Goal: Use online tool/utility: Utilize a website feature to perform a specific function

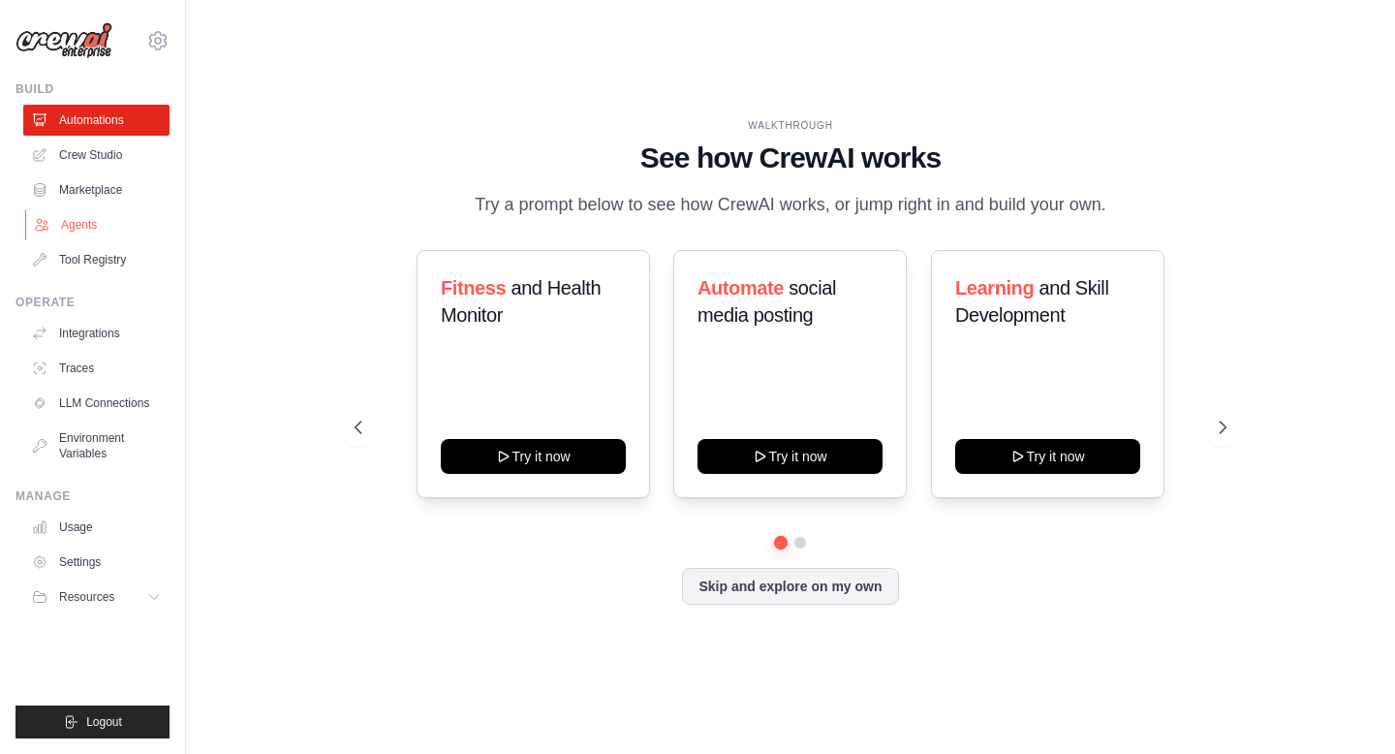
click at [76, 223] on link "Agents" at bounding box center [98, 224] width 146 height 31
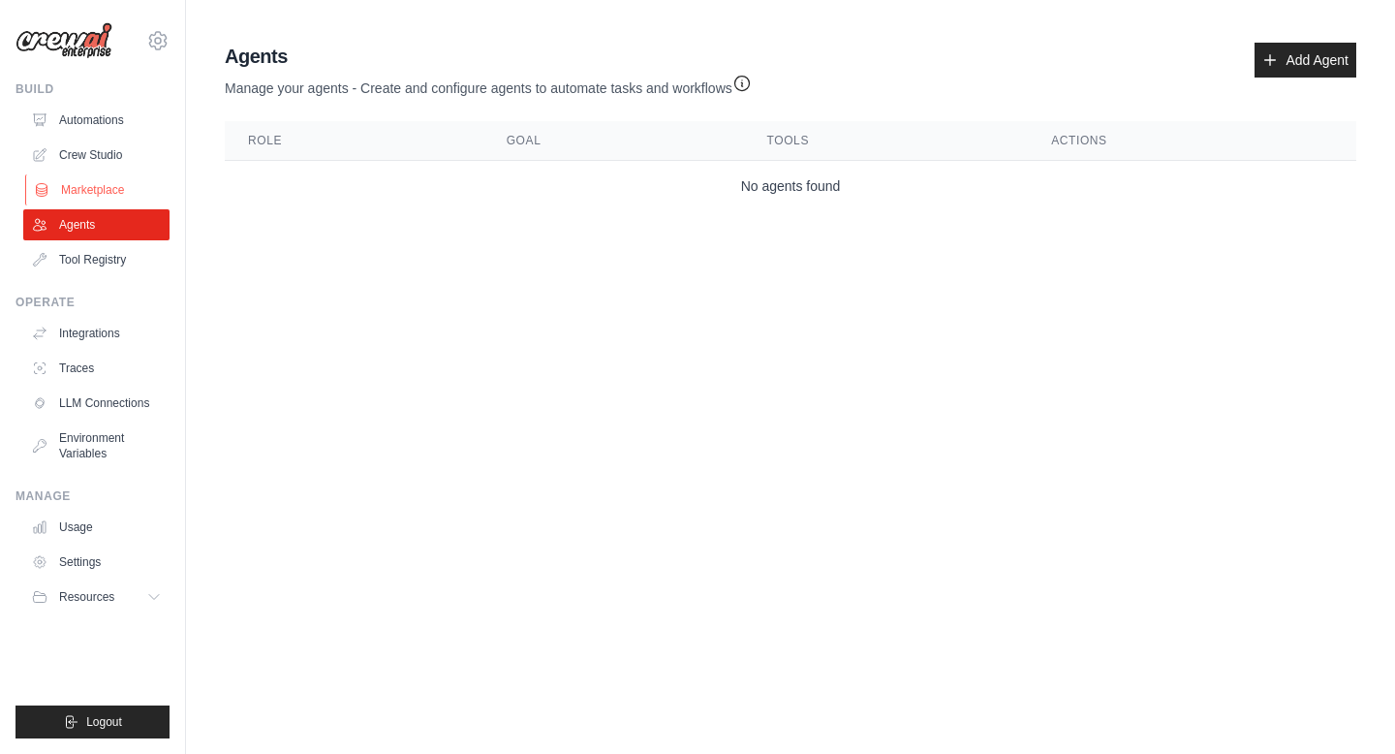
click at [88, 185] on link "Marketplace" at bounding box center [98, 189] width 146 height 31
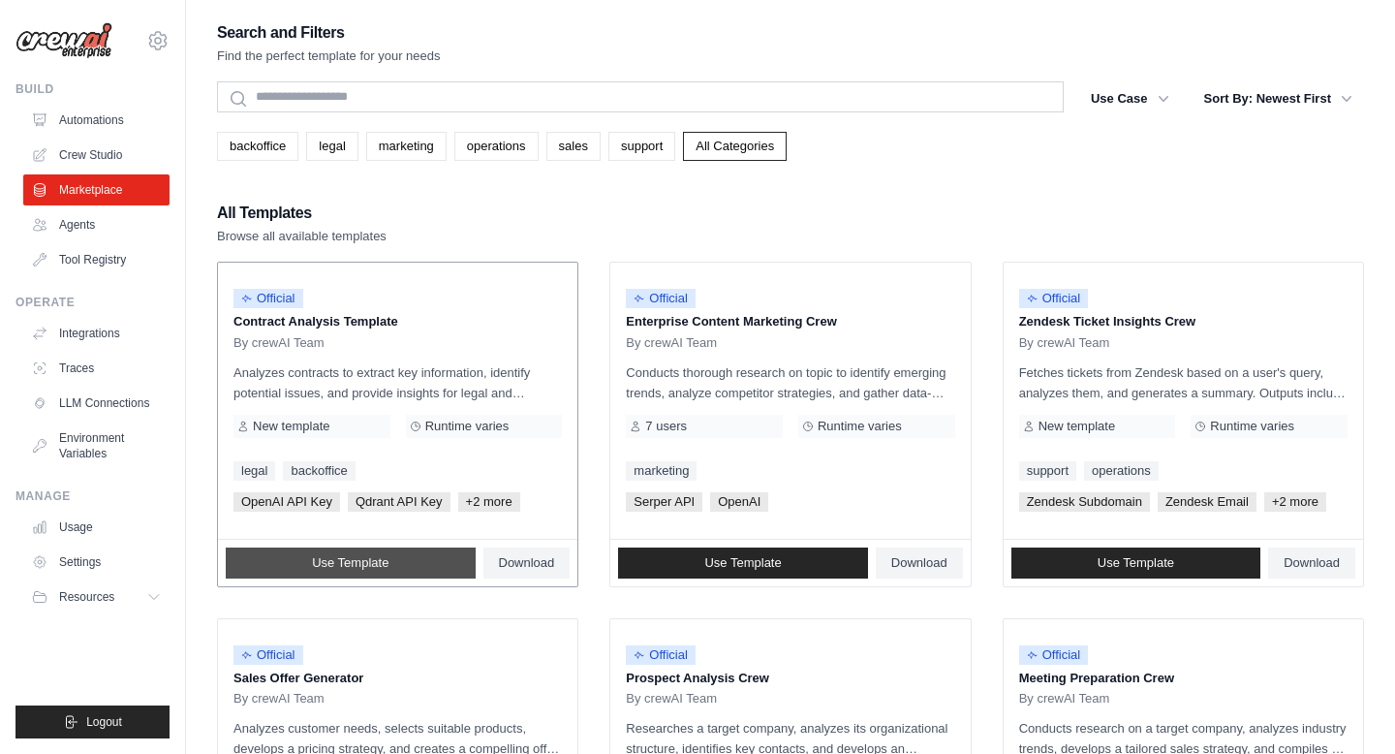
click at [367, 565] on span "Use Template" at bounding box center [350, 563] width 77 height 16
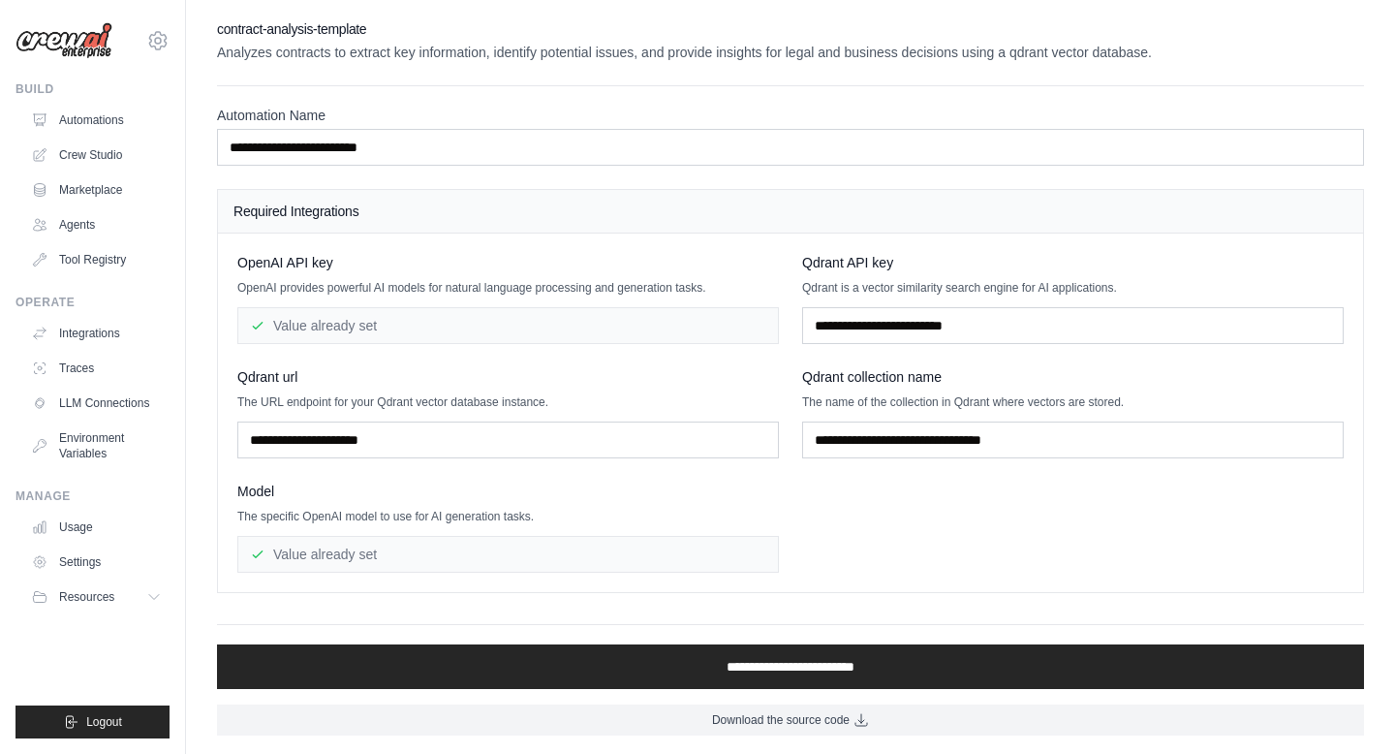
scroll to position [1, 0]
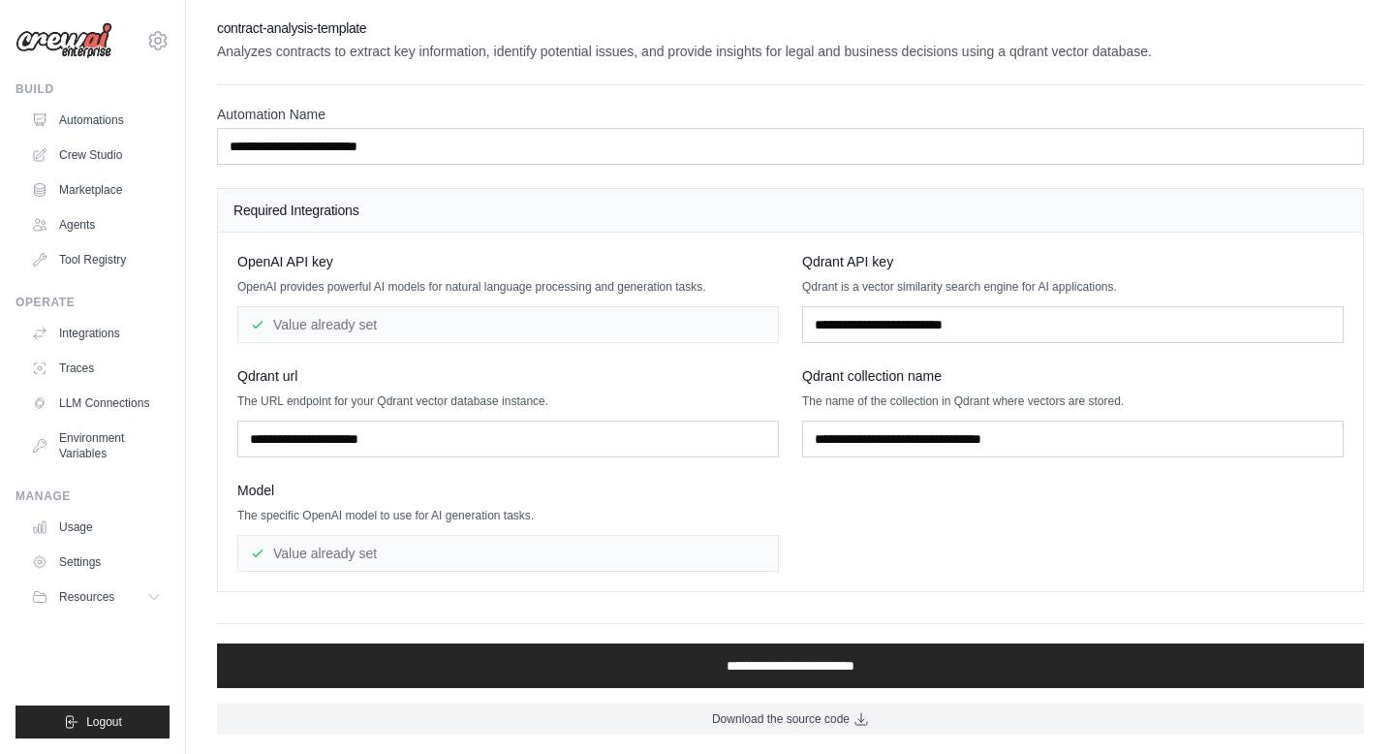
click at [421, 560] on div "Value already set" at bounding box center [508, 553] width 542 height 37
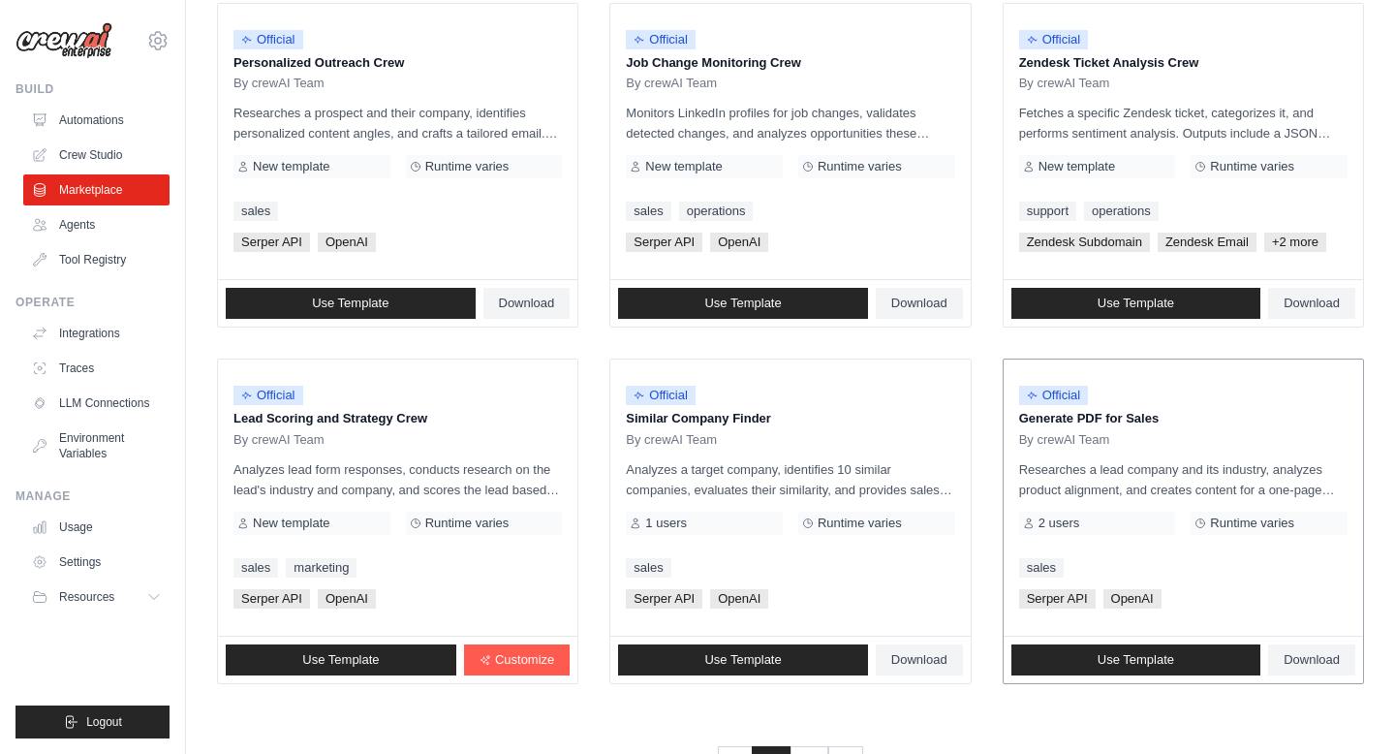
scroll to position [775, 0]
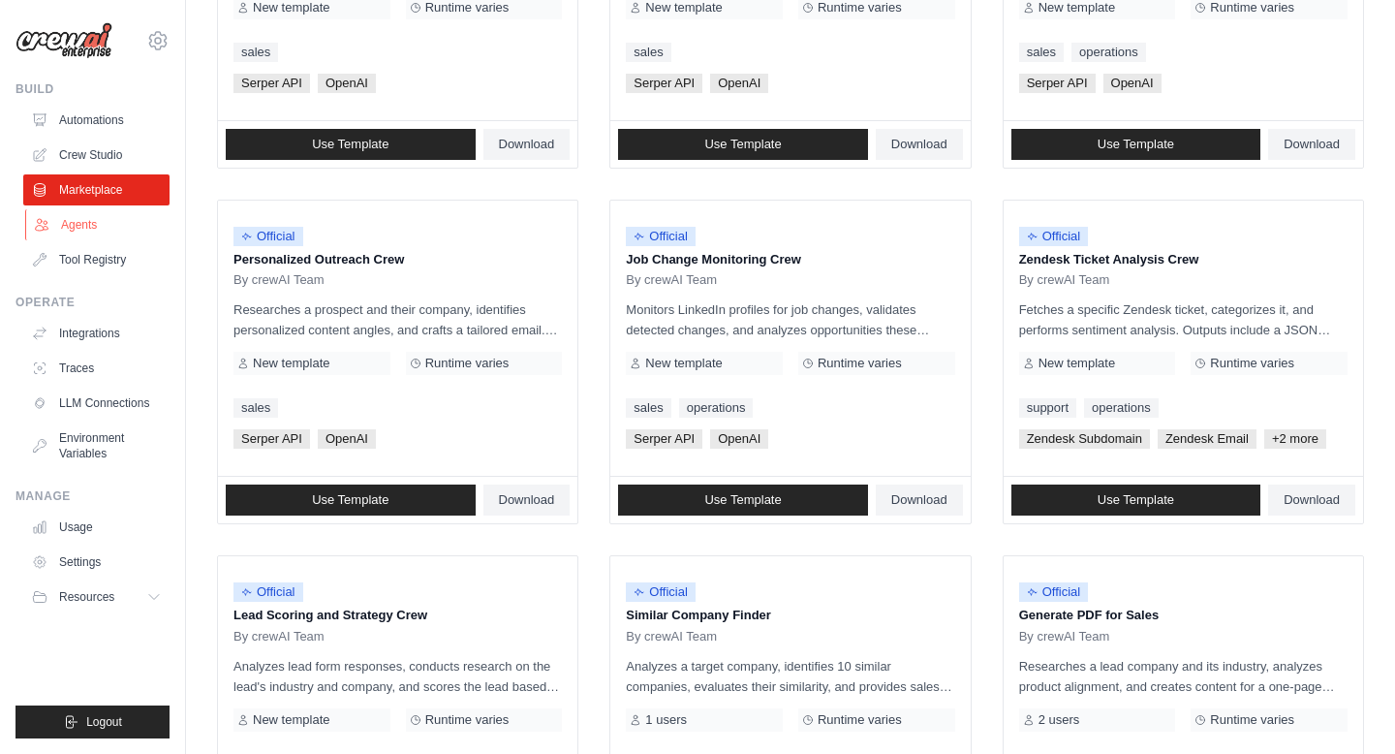
click at [87, 224] on link "Agents" at bounding box center [98, 224] width 146 height 31
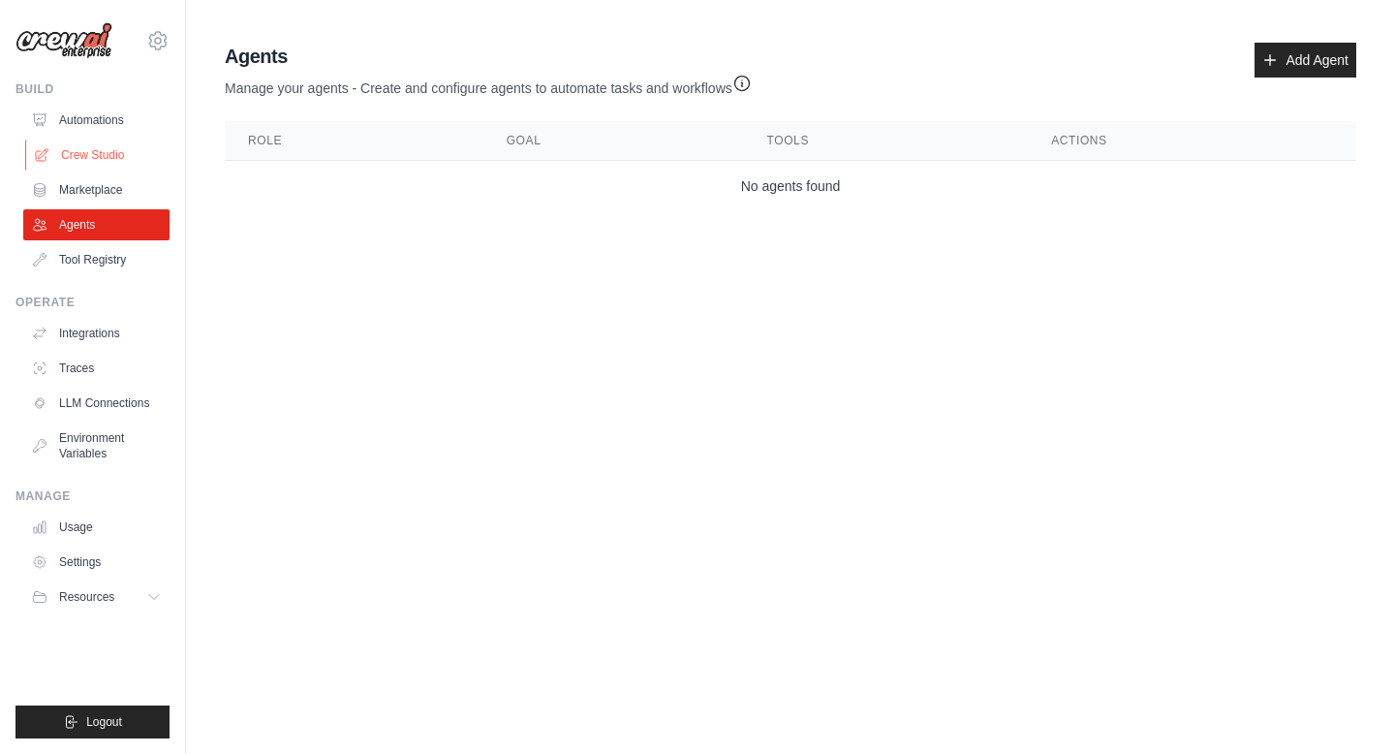
click at [89, 150] on link "Crew Studio" at bounding box center [98, 155] width 146 height 31
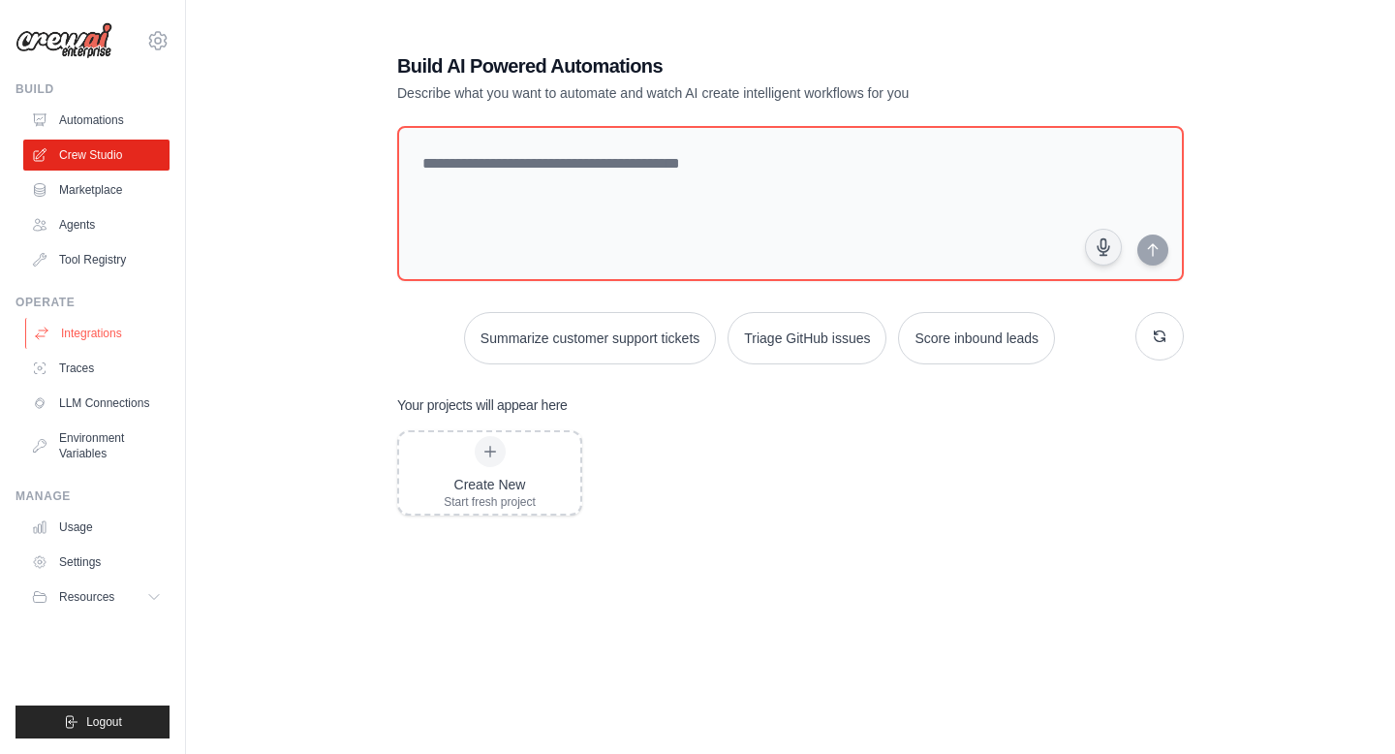
click at [99, 331] on link "Integrations" at bounding box center [98, 333] width 146 height 31
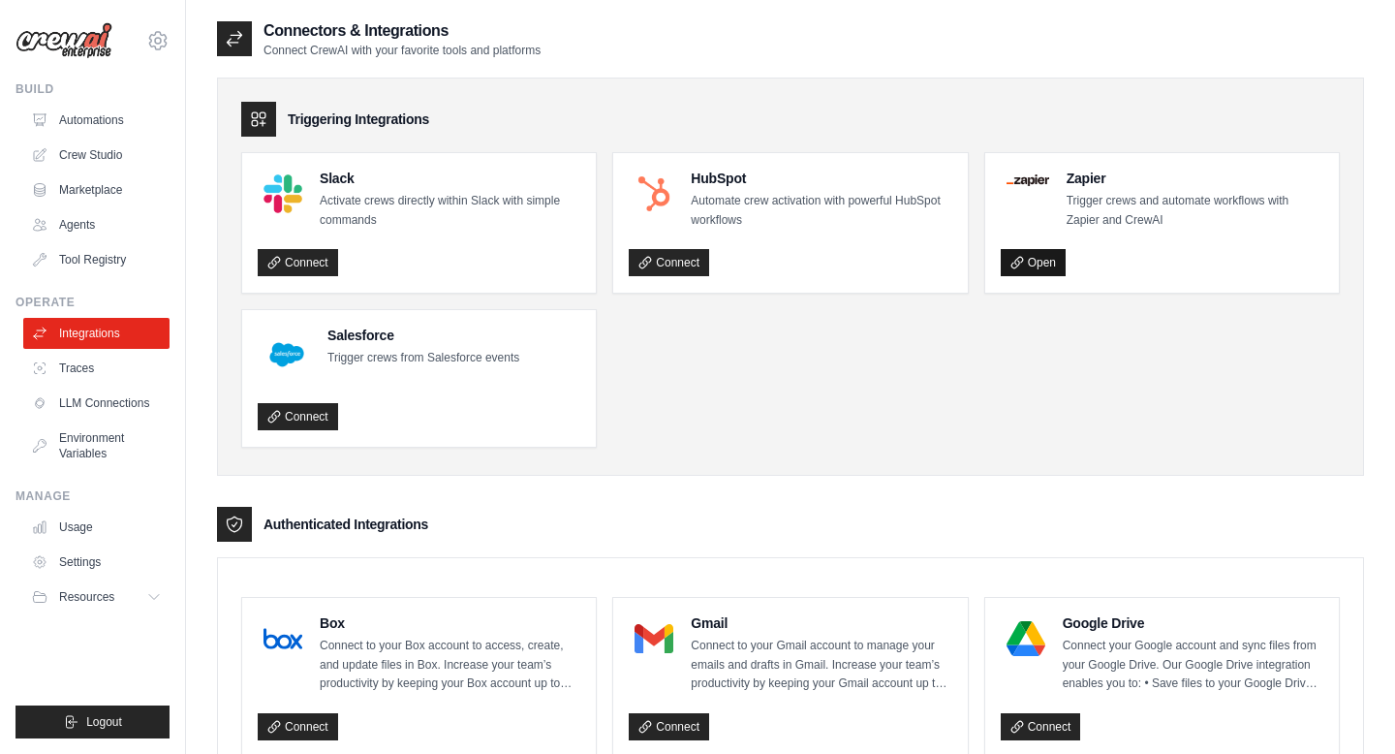
click at [1035, 262] on link "Open" at bounding box center [1033, 262] width 65 height 27
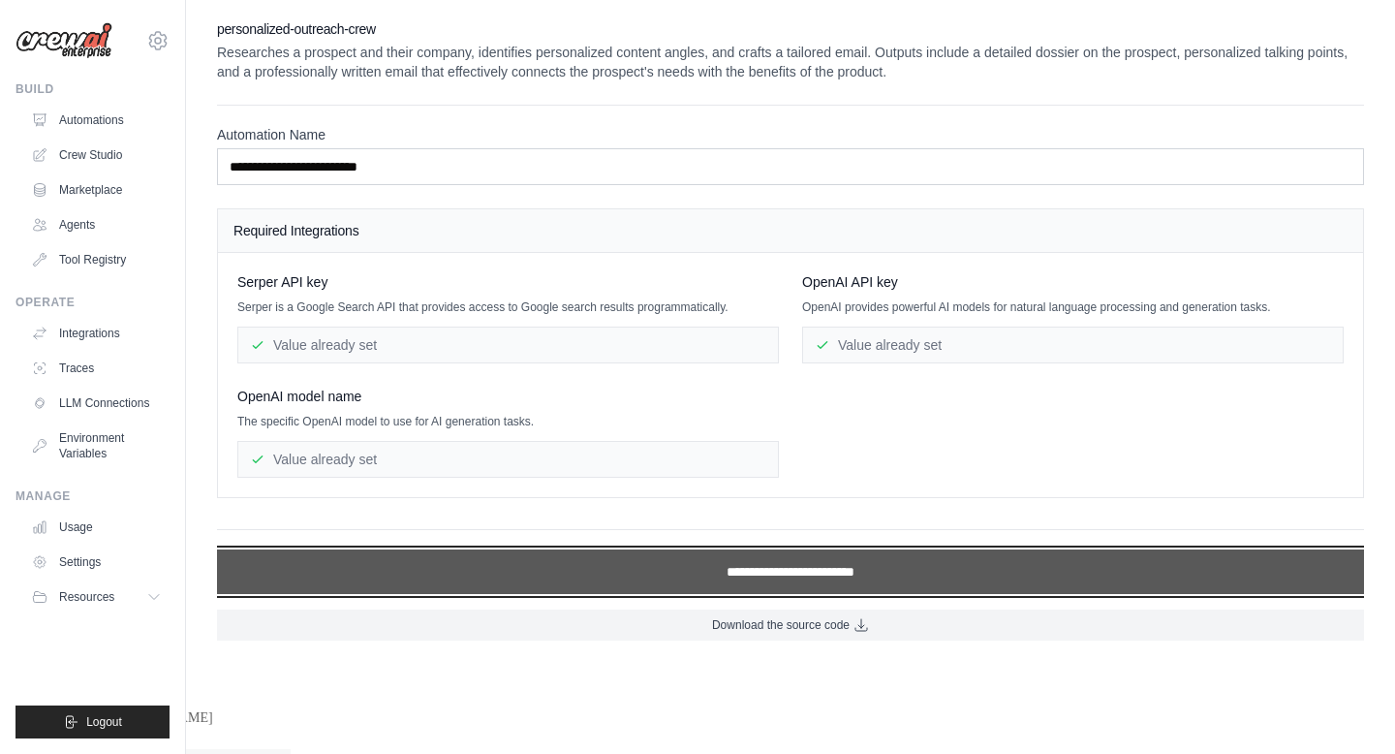
click at [806, 580] on input "**********" at bounding box center [790, 571] width 1147 height 45
